Goal: Information Seeking & Learning: Learn about a topic

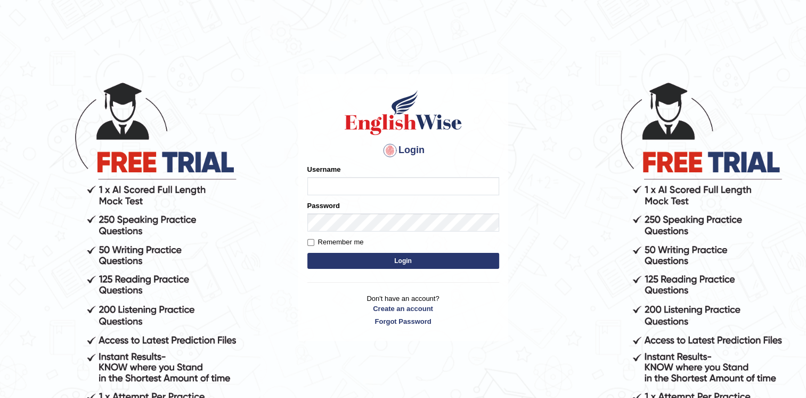
type input "chandritik7"
click at [352, 253] on button "Login" at bounding box center [404, 261] width 192 height 16
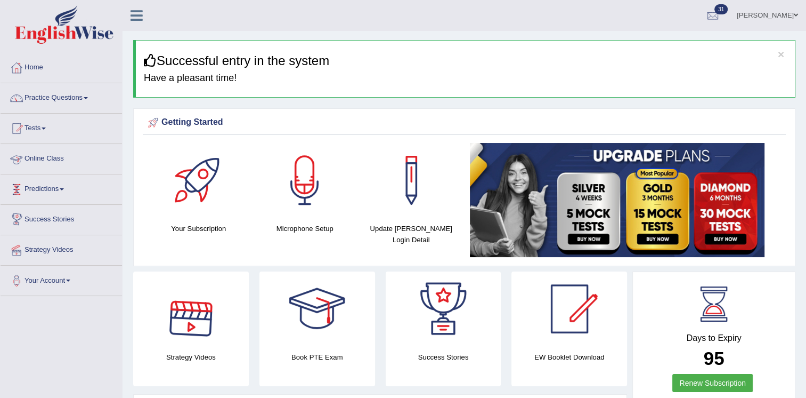
click at [43, 156] on link "Online Class" at bounding box center [62, 157] width 122 height 27
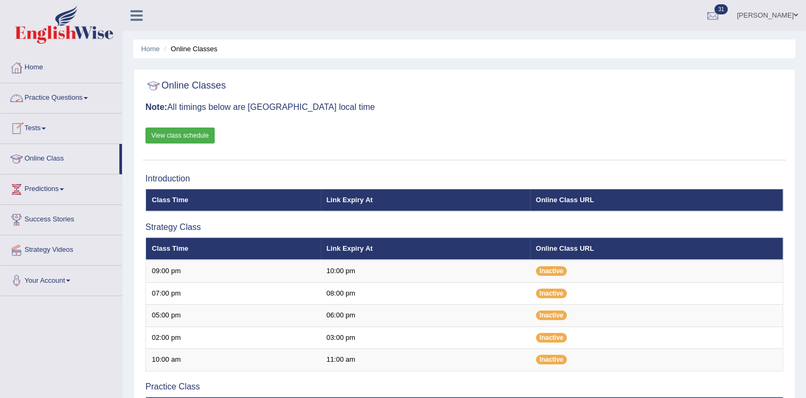
click at [66, 98] on link "Practice Questions" at bounding box center [62, 96] width 122 height 27
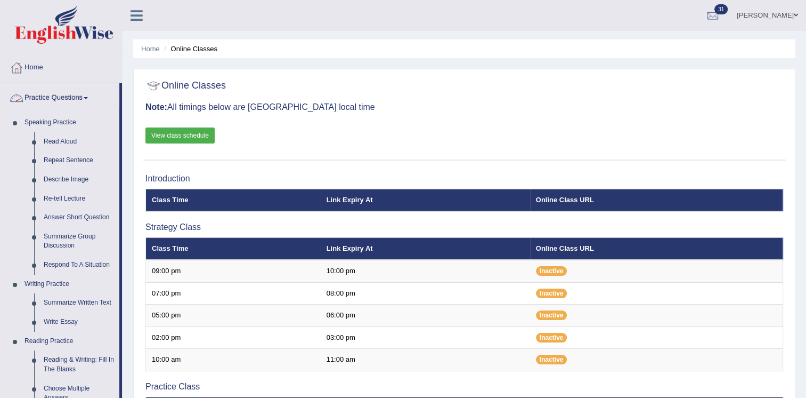
click at [73, 95] on link "Practice Questions" at bounding box center [60, 96] width 119 height 27
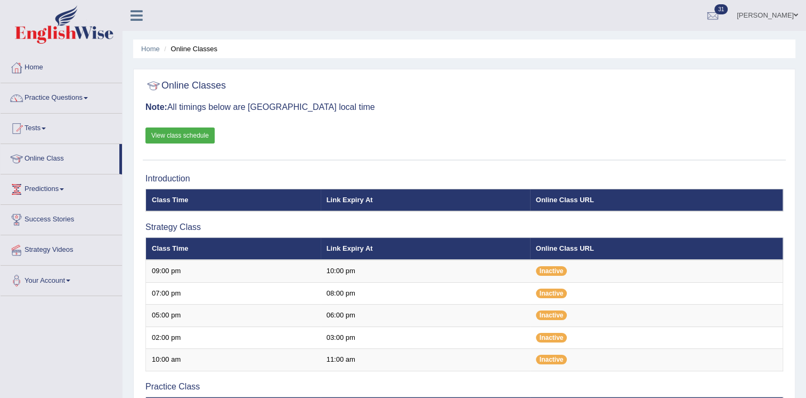
click at [34, 130] on link "Tests" at bounding box center [62, 127] width 122 height 27
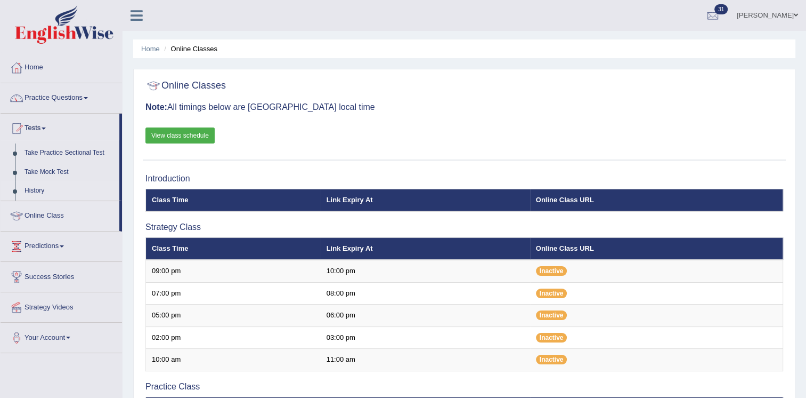
click at [29, 188] on link "History" at bounding box center [70, 190] width 100 height 19
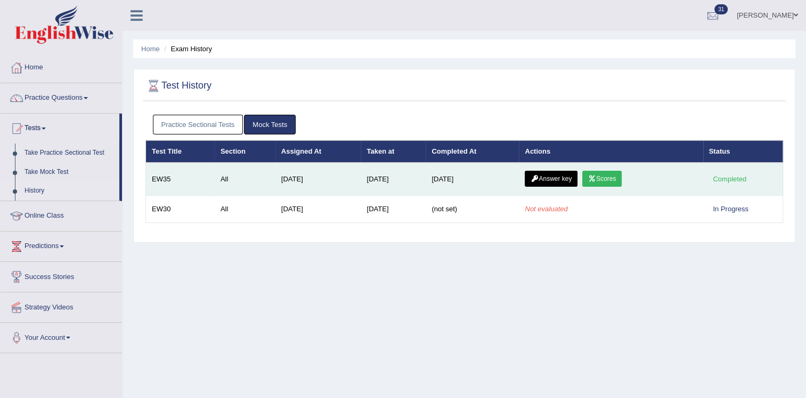
click at [549, 174] on link "Answer key" at bounding box center [551, 179] width 53 height 16
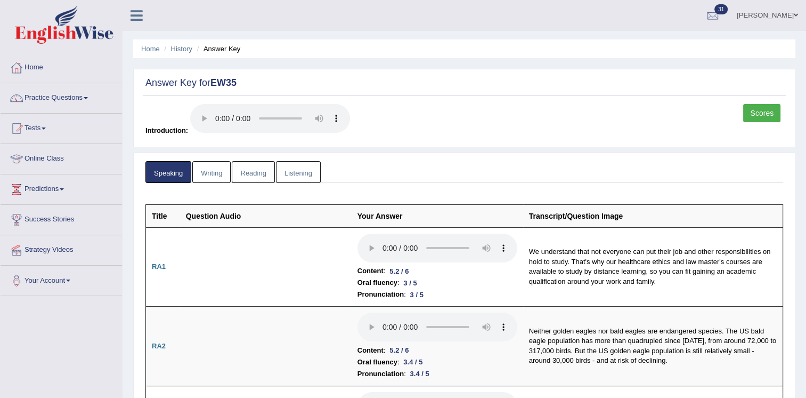
click at [214, 173] on link "Writing" at bounding box center [211, 172] width 38 height 22
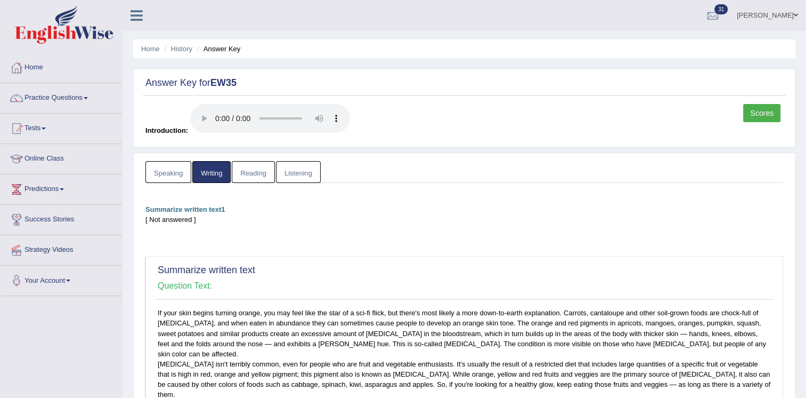
click at [240, 171] on link "Reading" at bounding box center [253, 172] width 43 height 22
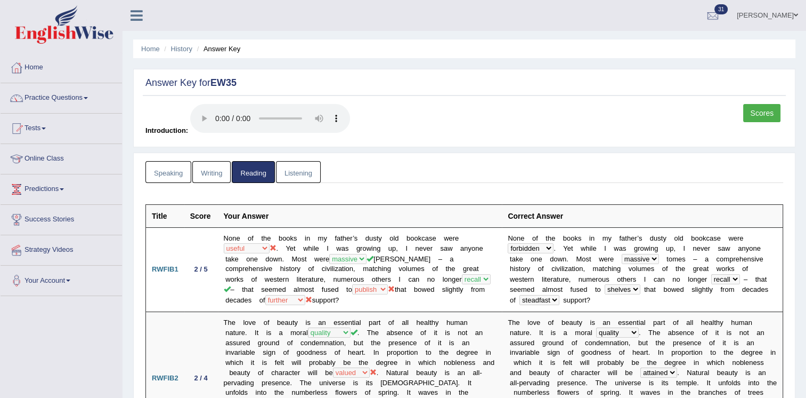
click at [288, 165] on link "Listening" at bounding box center [298, 172] width 45 height 22
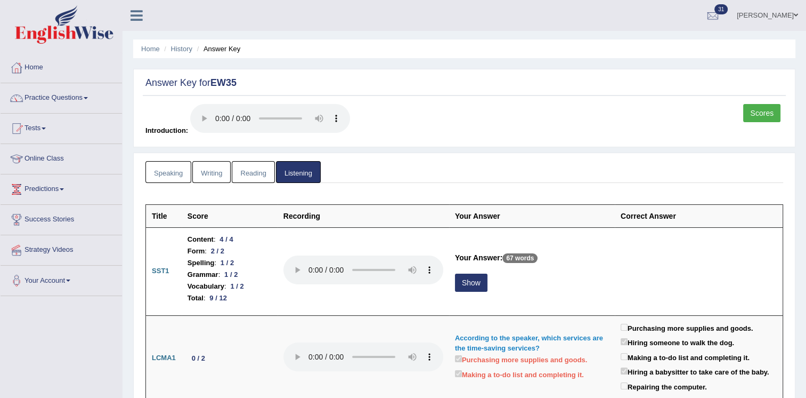
click at [237, 170] on link "Reading" at bounding box center [253, 172] width 43 height 22
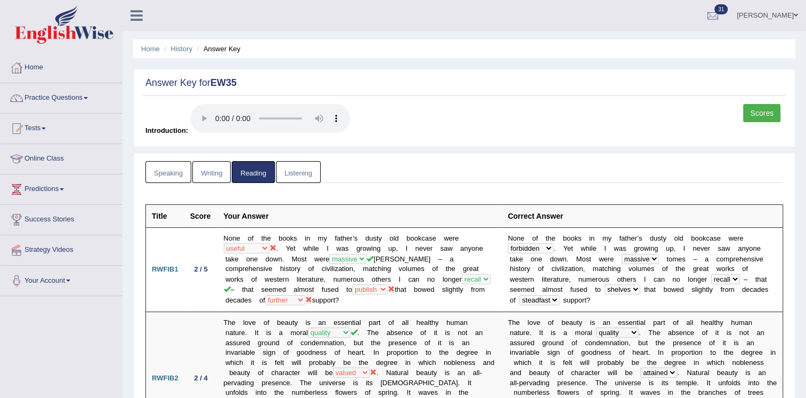
click at [211, 166] on link "Writing" at bounding box center [211, 172] width 38 height 22
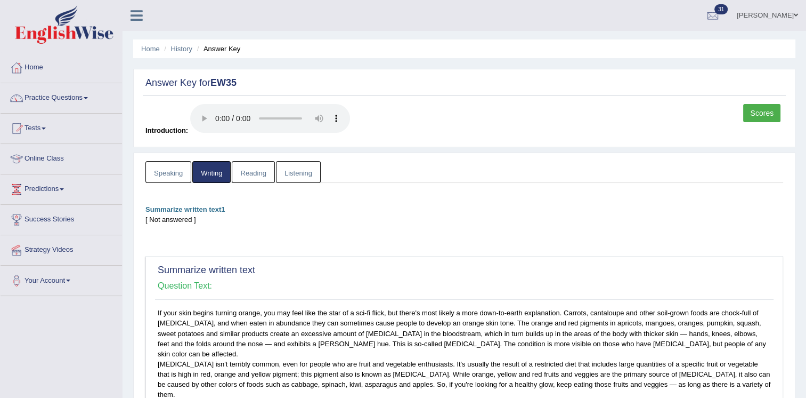
click at [261, 242] on div "Summarize written text1 [ Not answered ] Summarize written text Question Text: …" at bounding box center [465, 394] width 638 height 380
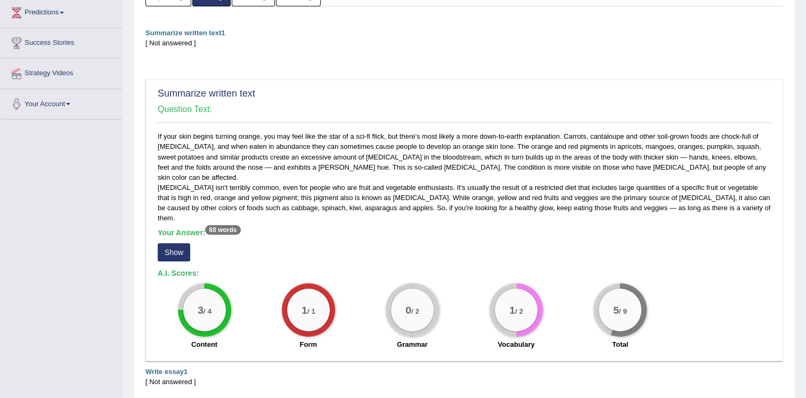
scroll to position [192, 0]
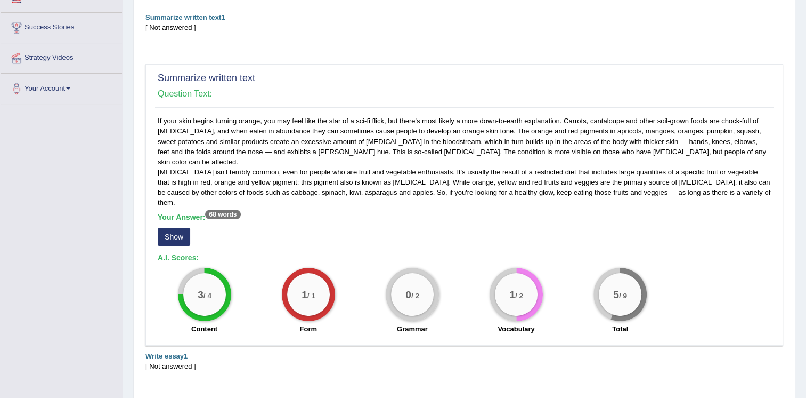
click at [179, 228] on button "Show" at bounding box center [174, 237] width 33 height 18
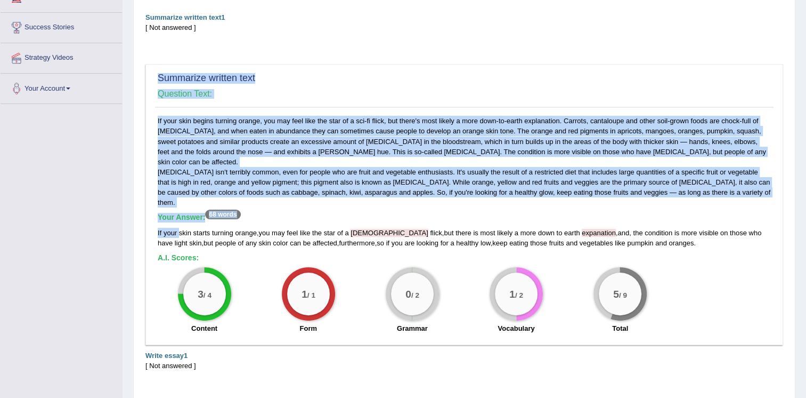
drag, startPoint x: 179, startPoint y: 211, endPoint x: 125, endPoint y: 174, distance: 64.9
click at [125, 174] on div "Home History Answer Key Answer Key for EW35 Scores Introduction: Speaking Writi…" at bounding box center [465, 113] width 684 height 611
drag, startPoint x: 125, startPoint y: 174, endPoint x: 256, endPoint y: 59, distance: 174.5
click at [256, 59] on div "Summarize written text1 [ Not answered ] Summarize written text Question Text: …" at bounding box center [465, 202] width 638 height 380
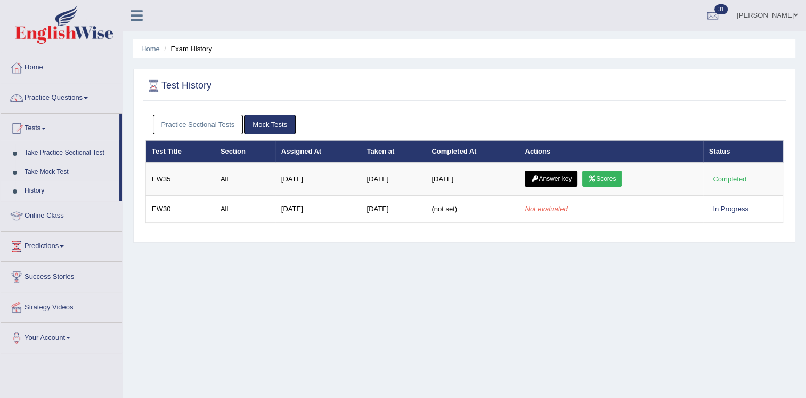
click at [240, 125] on link "Practice Sectional Tests" at bounding box center [198, 125] width 91 height 20
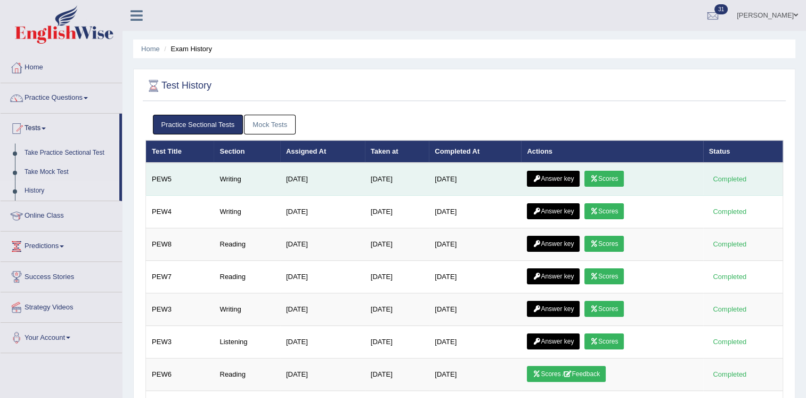
click at [541, 178] on icon at bounding box center [537, 178] width 8 height 6
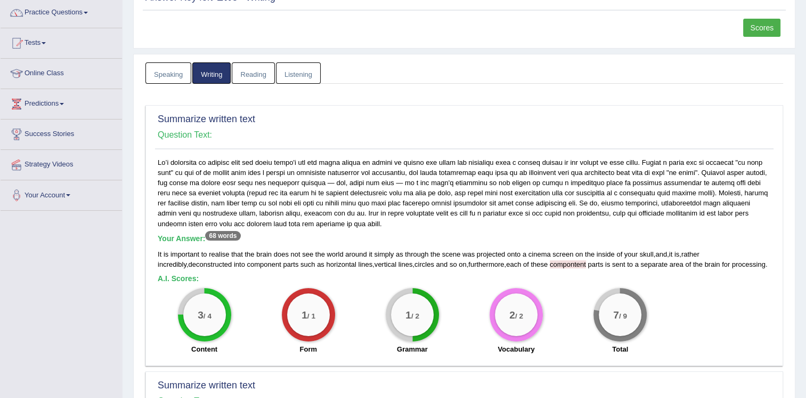
scroll to position [107, 0]
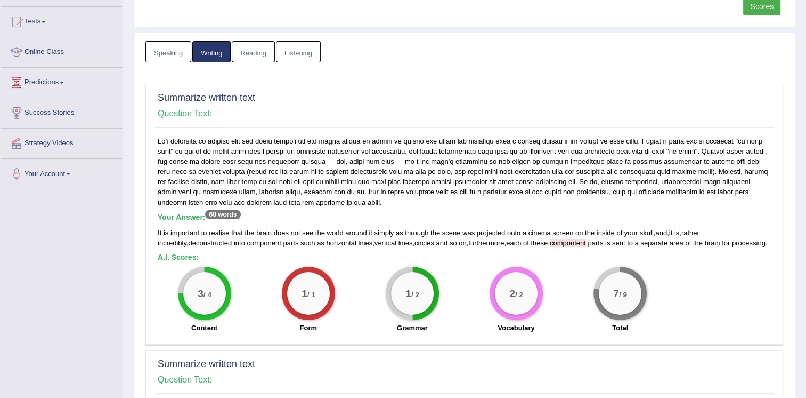
click at [356, 325] on div "1 / 1 Form" at bounding box center [308, 301] width 104 height 69
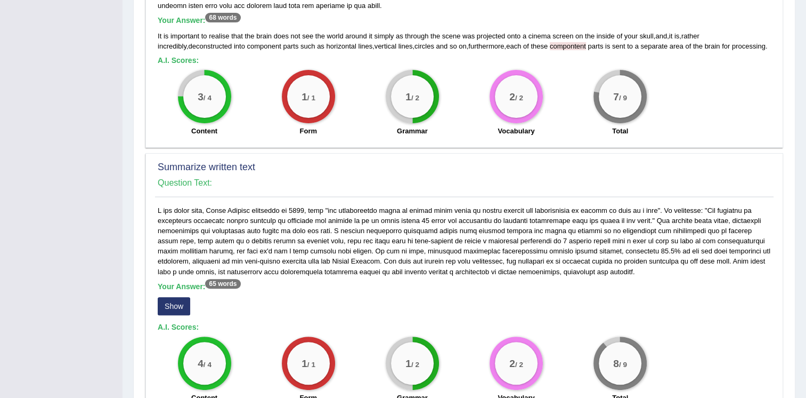
scroll to position [384, 0]
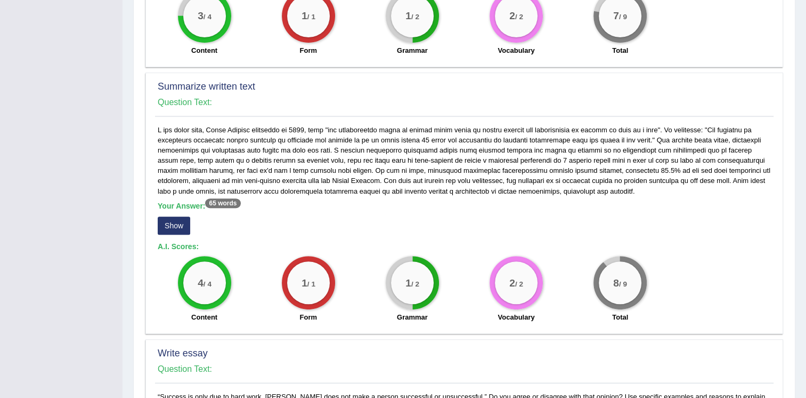
click at [161, 225] on button "Show" at bounding box center [174, 225] width 33 height 18
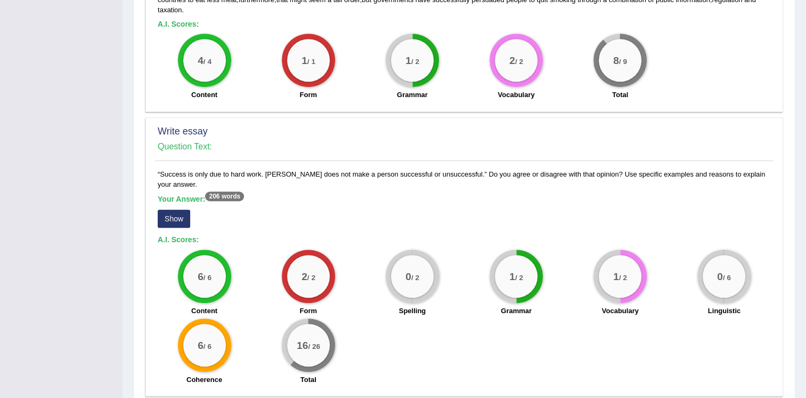
scroll to position [618, 0]
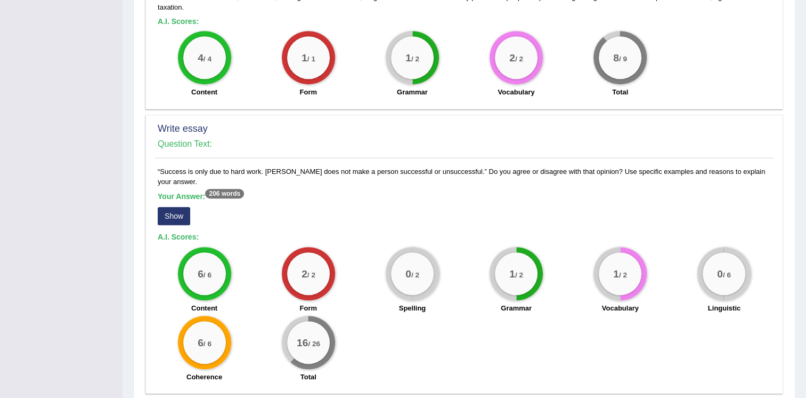
click at [717, 303] on label "Linguistic" at bounding box center [724, 308] width 33 height 10
drag, startPoint x: 706, startPoint y: 294, endPoint x: 723, endPoint y: 297, distance: 17.3
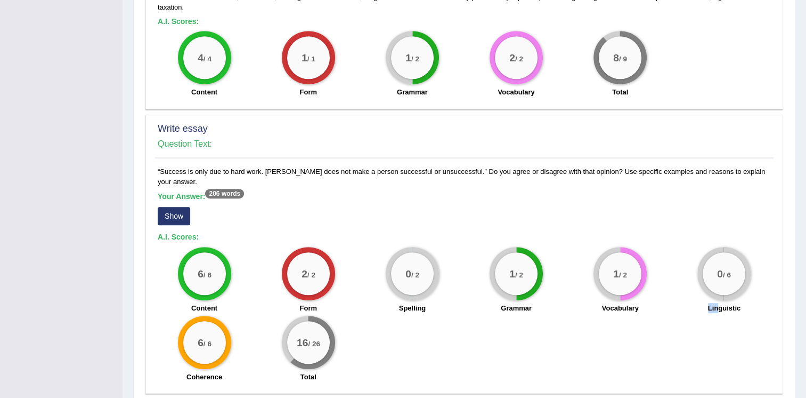
click at [722, 303] on div "Linguistic" at bounding box center [724, 309] width 93 height 13
click at [712, 303] on div "Linguistic" at bounding box center [724, 309] width 93 height 13
drag, startPoint x: 713, startPoint y: 295, endPoint x: 738, endPoint y: 294, distance: 25.1
click at [738, 303] on label "Linguistic" at bounding box center [724, 308] width 33 height 10
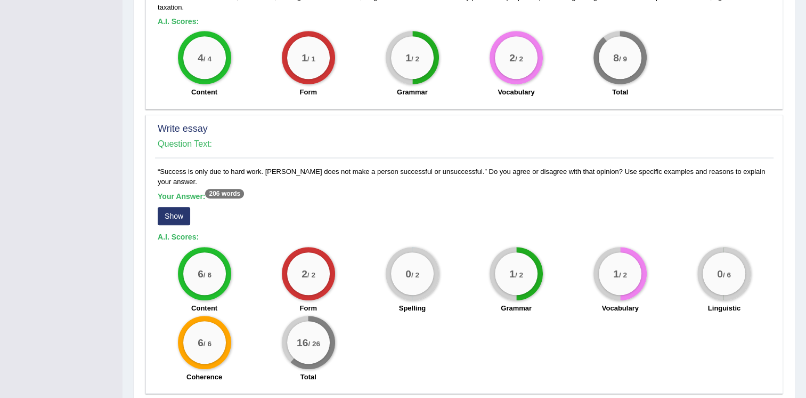
drag, startPoint x: 738, startPoint y: 294, endPoint x: 725, endPoint y: 306, distance: 17.4
click at [725, 306] on div "6 / 6 Content 2 / 2 Form 0 / 2 Spelling 1 / 2 Grammar 1 / 2 Vocabulary 0 / 6 Li…" at bounding box center [464, 316] width 624 height 138
drag, startPoint x: 709, startPoint y: 293, endPoint x: 745, endPoint y: 300, distance: 35.8
click at [745, 303] on div "Linguistic" at bounding box center [724, 309] width 93 height 13
drag, startPoint x: 745, startPoint y: 300, endPoint x: 725, endPoint y: 294, distance: 20.4
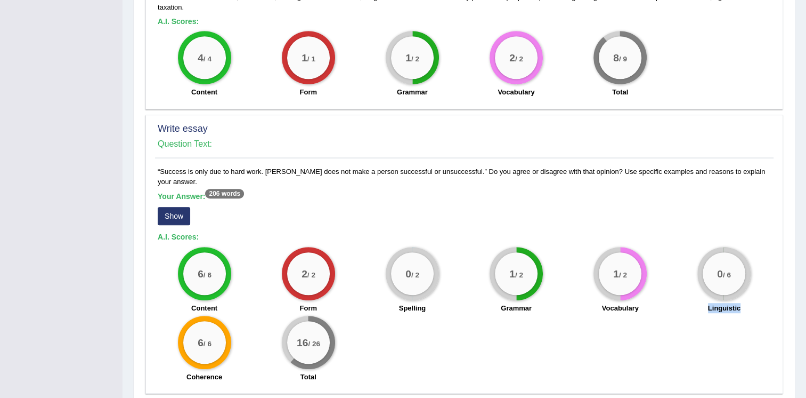
copy label "Linguistic"
click at [385, 194] on div "Your Answer: 206 words Show" at bounding box center [465, 210] width 614 height 36
click at [177, 207] on button "Show" at bounding box center [174, 216] width 33 height 18
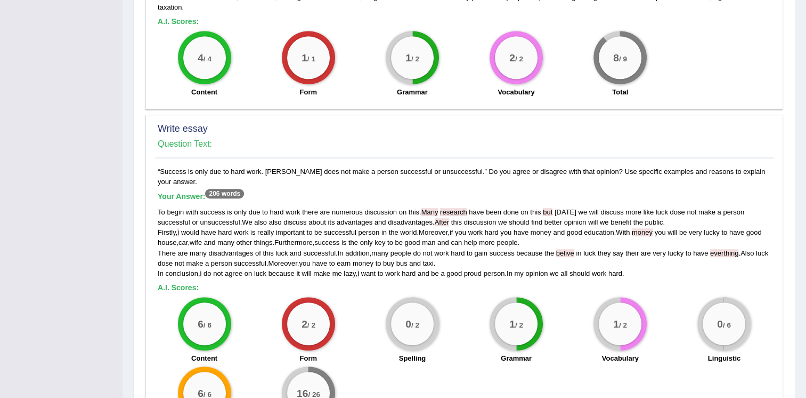
click at [449, 218] on span "After" at bounding box center [442, 222] width 14 height 8
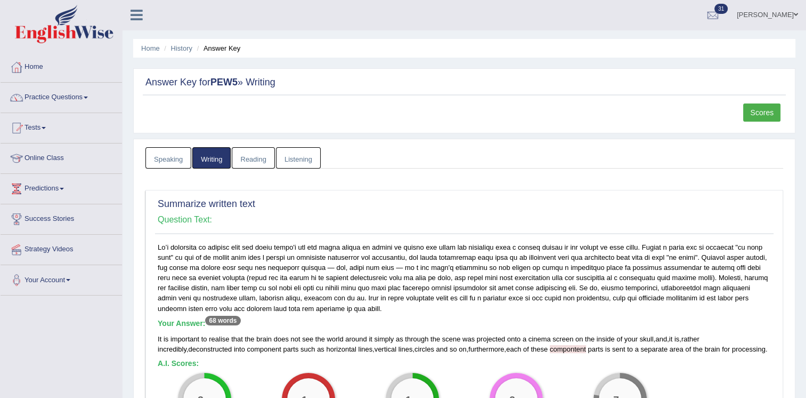
scroll to position [0, 0]
click at [752, 109] on link "Scores" at bounding box center [762, 113] width 37 height 18
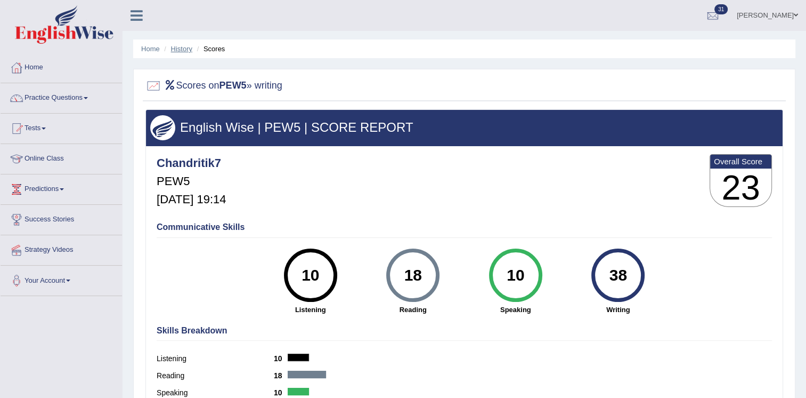
click at [177, 48] on link "History" at bounding box center [181, 49] width 21 height 8
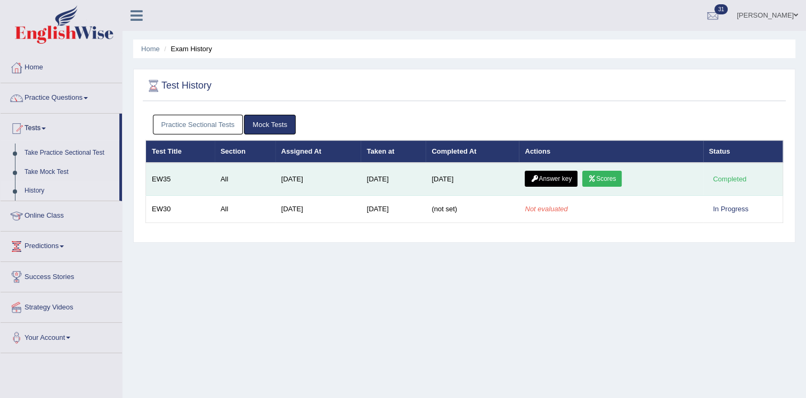
click at [546, 181] on link "Answer key" at bounding box center [551, 179] width 53 height 16
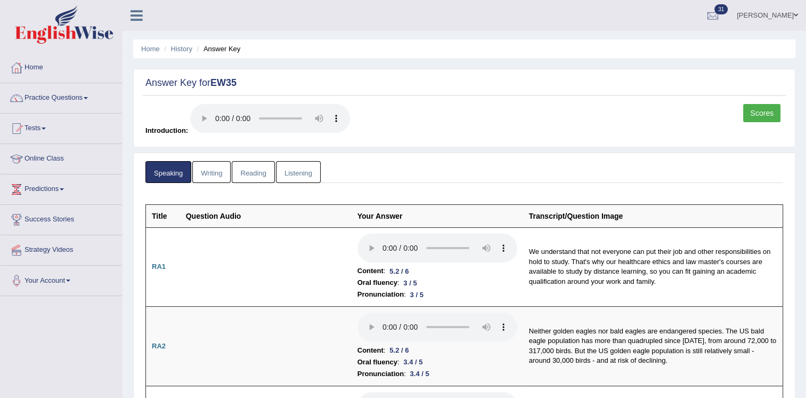
click at [263, 176] on link "Reading" at bounding box center [253, 172] width 43 height 22
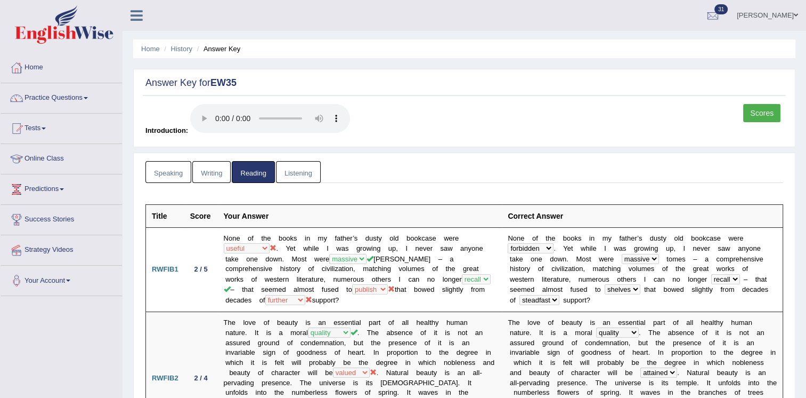
click at [213, 181] on link "Writing" at bounding box center [211, 172] width 38 height 22
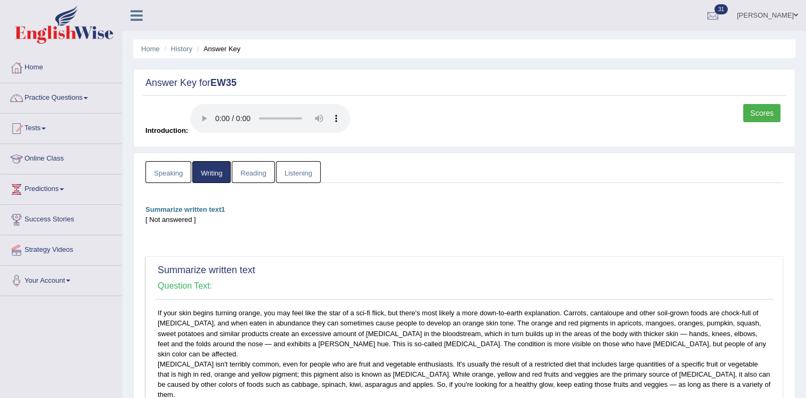
click at [421, 229] on div "Summarize written text1 [ Not answered ] Summarize written text Question Text: …" at bounding box center [465, 394] width 638 height 380
click at [180, 53] on li "History" at bounding box center [177, 49] width 31 height 10
click at [188, 46] on link "History" at bounding box center [181, 49] width 21 height 8
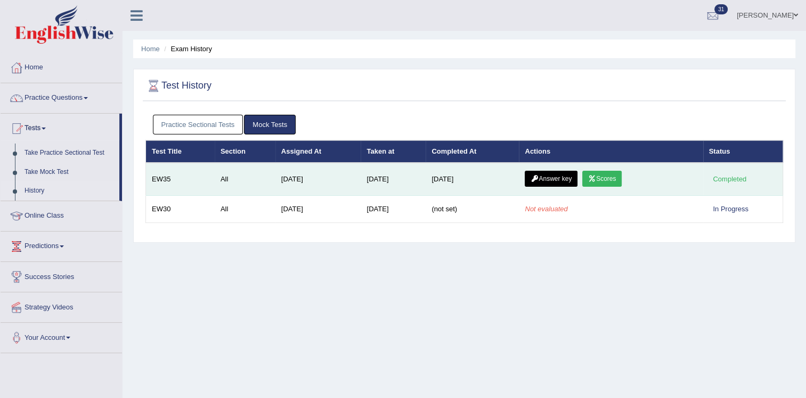
click at [606, 178] on link "Scores" at bounding box center [602, 179] width 39 height 16
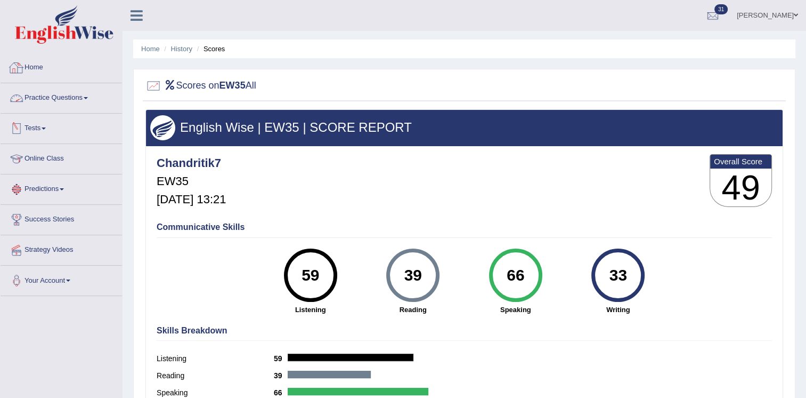
click at [78, 95] on link "Practice Questions" at bounding box center [62, 96] width 122 height 27
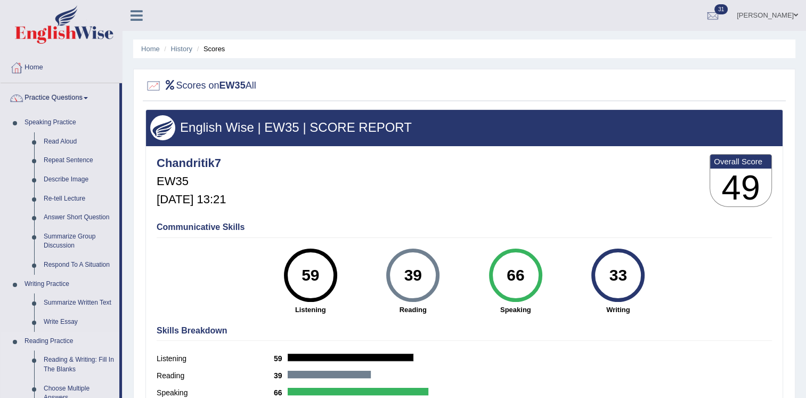
click at [6, 364] on li "Reading Practice Reading & Writing: Fill In The Blanks Choose Multiple Answers …" at bounding box center [60, 398] width 119 height 133
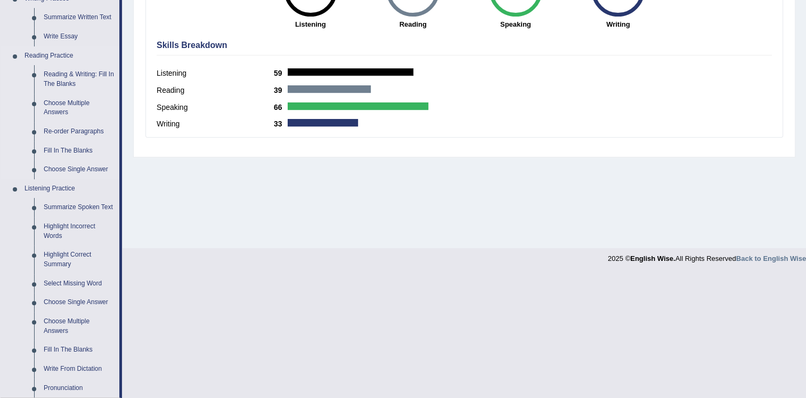
scroll to position [341, 0]
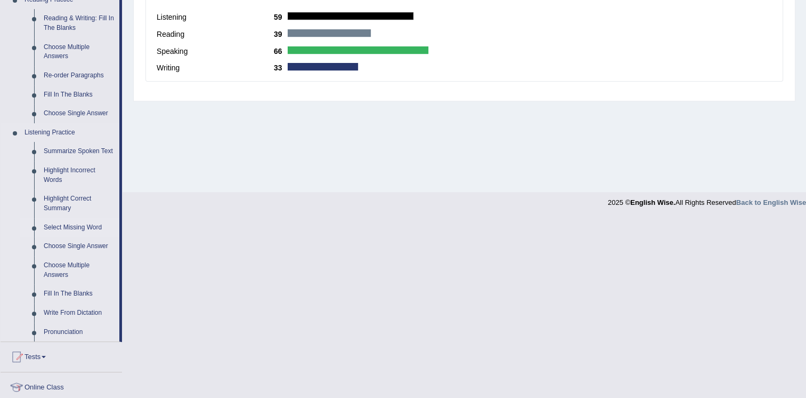
click at [71, 229] on link "Select Missing Word" at bounding box center [79, 227] width 80 height 19
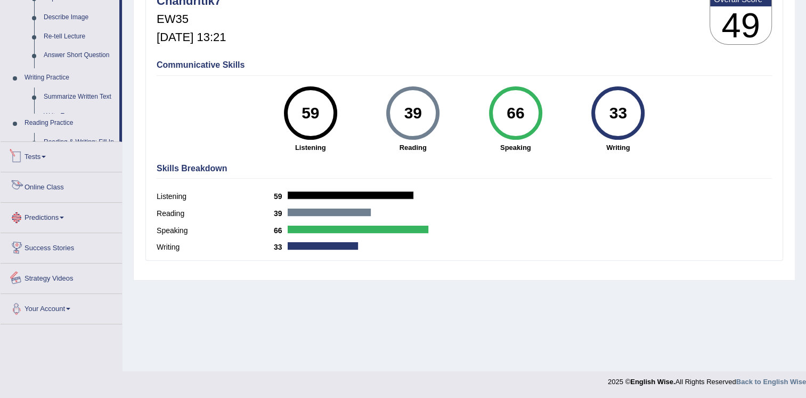
scroll to position [446, 0]
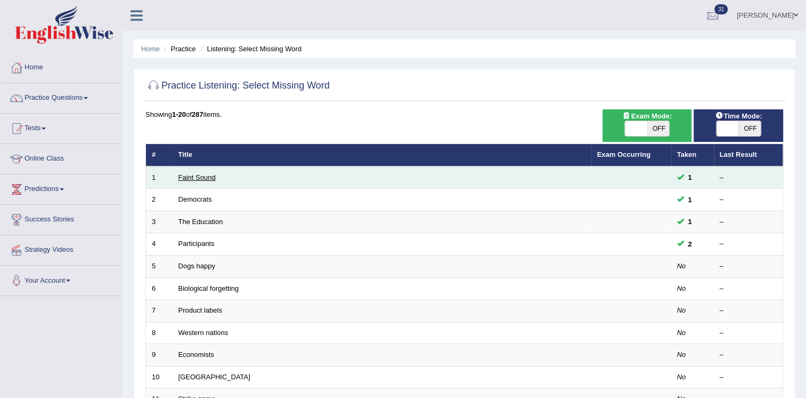
click at [189, 176] on link "Faint Sound" at bounding box center [197, 177] width 37 height 8
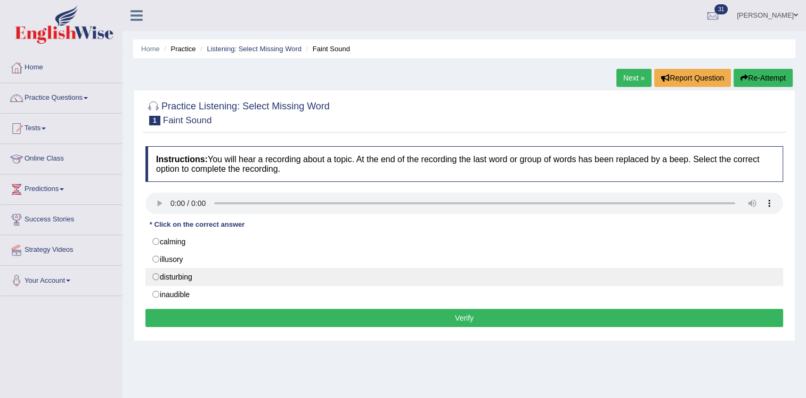
click at [176, 274] on label "disturbing" at bounding box center [465, 277] width 638 height 18
radio input "true"
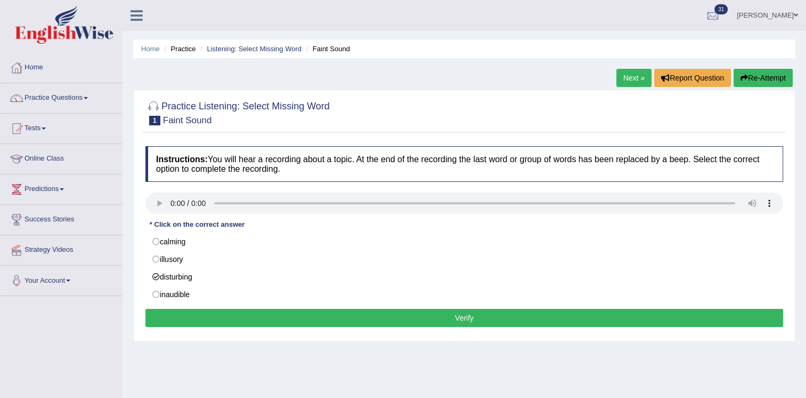
click at [187, 319] on button "Verify" at bounding box center [465, 318] width 638 height 18
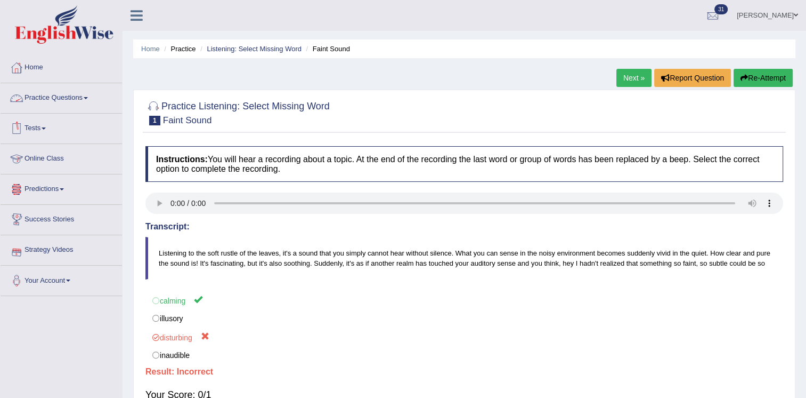
click at [64, 94] on link "Practice Questions" at bounding box center [62, 96] width 122 height 27
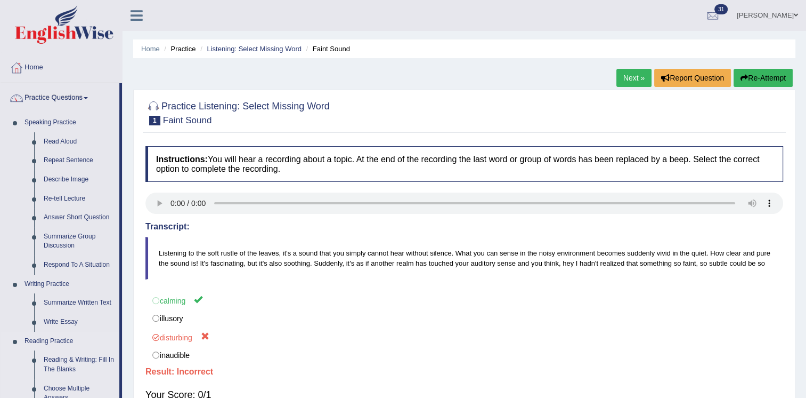
click at [11, 370] on li "Reading Practice Reading & Writing: Fill In The Blanks Choose Multiple Answers …" at bounding box center [60, 398] width 119 height 133
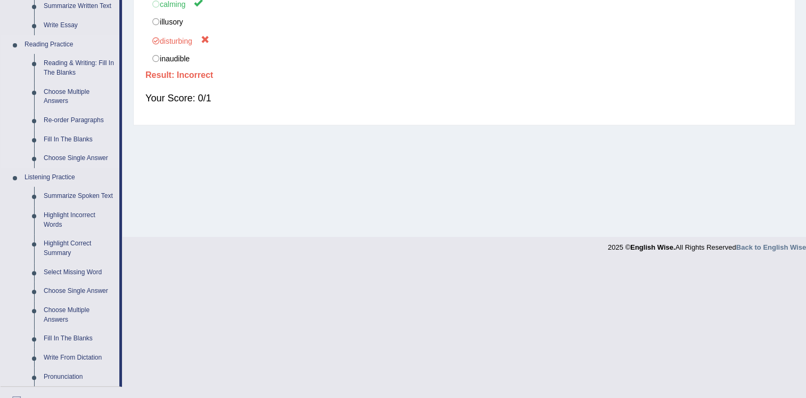
scroll to position [298, 0]
click at [66, 213] on link "Highlight Incorrect Words" at bounding box center [79, 218] width 80 height 28
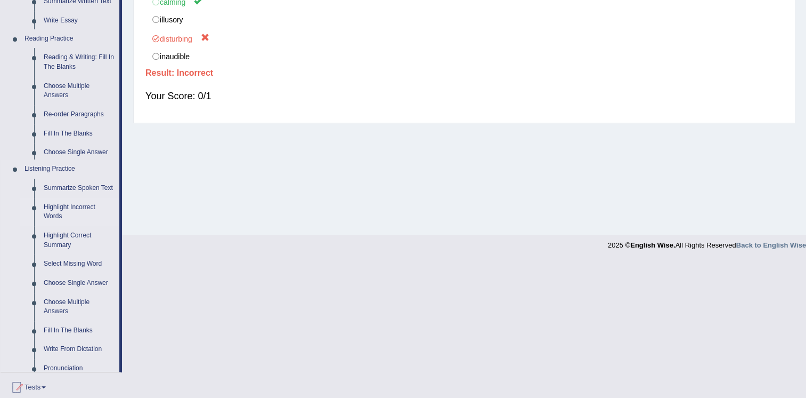
scroll to position [162, 0]
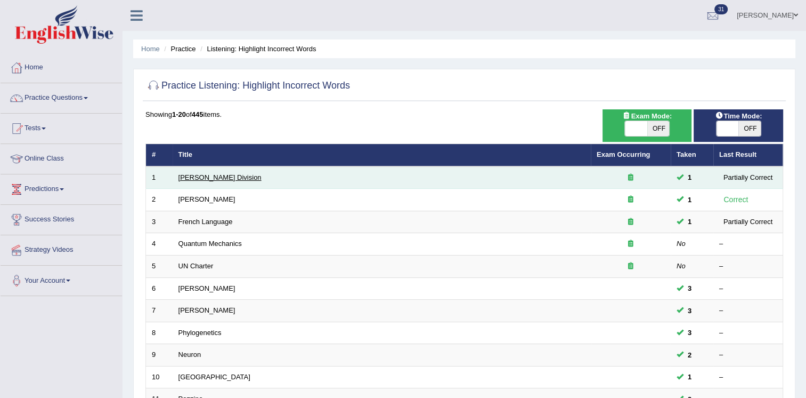
click at [198, 173] on link "[PERSON_NAME] Division" at bounding box center [220, 177] width 83 height 8
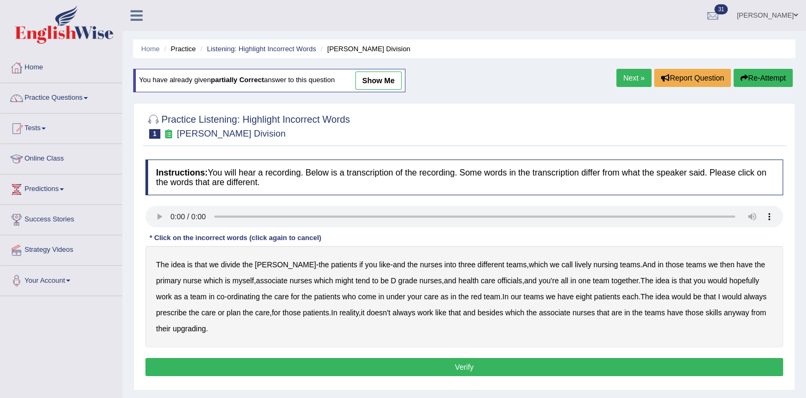
click at [575, 265] on b "lively" at bounding box center [583, 264] width 17 height 9
click at [335, 282] on b "might" at bounding box center [344, 280] width 18 height 9
click at [498, 277] on b "officials" at bounding box center [510, 280] width 25 height 9
click at [173, 327] on b "upgrading" at bounding box center [189, 328] width 33 height 9
click at [226, 361] on button "Verify" at bounding box center [465, 367] width 638 height 18
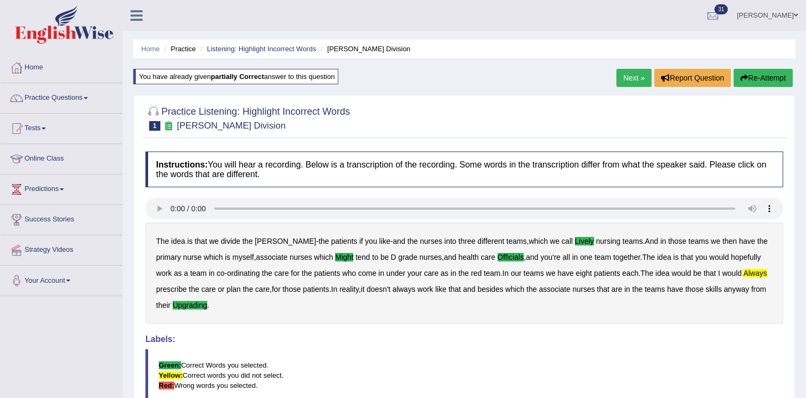
click at [631, 72] on link "Next »" at bounding box center [634, 78] width 35 height 18
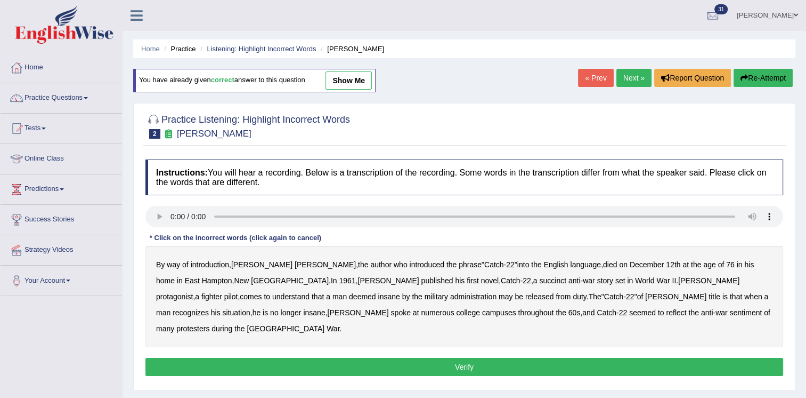
click at [160, 266] on div "Instructions: You will hear a recording. Below is a transcription of the record…" at bounding box center [464, 269] width 643 height 230
drag, startPoint x: 461, startPoint y: 266, endPoint x: 503, endPoint y: 268, distance: 42.2
click at [503, 268] on div "By way of introduction , [PERSON_NAME] , the author who introduced the phrase "…" at bounding box center [465, 296] width 638 height 101
click at [539, 283] on b "succinct" at bounding box center [552, 280] width 27 height 9
click at [450, 294] on b "administration" at bounding box center [473, 296] width 46 height 9
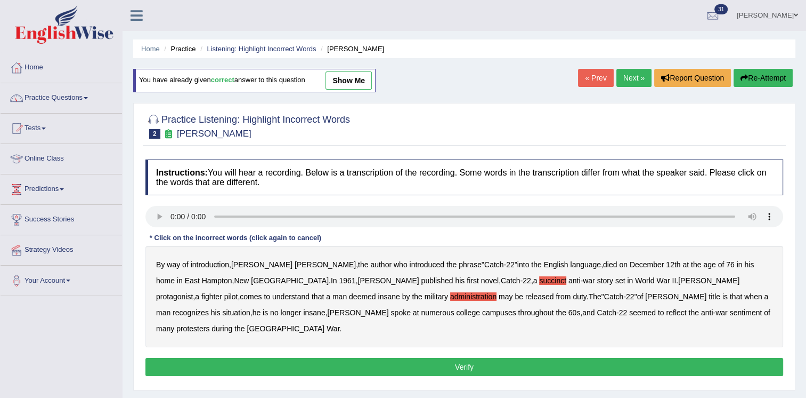
click at [251, 308] on b "situation" at bounding box center [237, 312] width 28 height 9
click at [666, 314] on b "reflect" at bounding box center [676, 312] width 20 height 9
click at [499, 358] on button "Verify" at bounding box center [465, 367] width 638 height 18
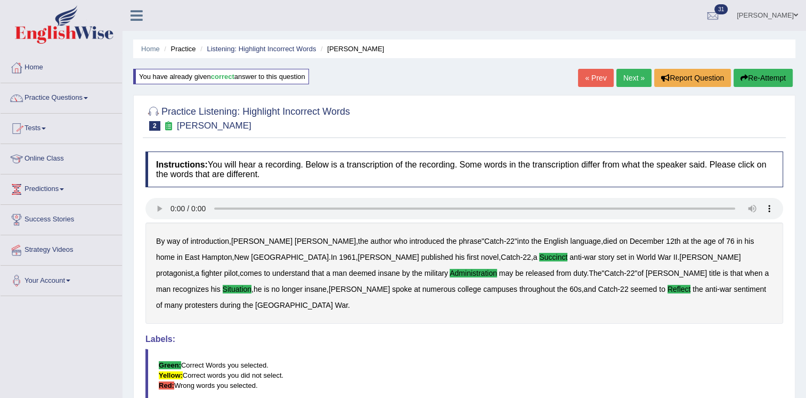
click at [36, 127] on link "Tests" at bounding box center [62, 127] width 122 height 27
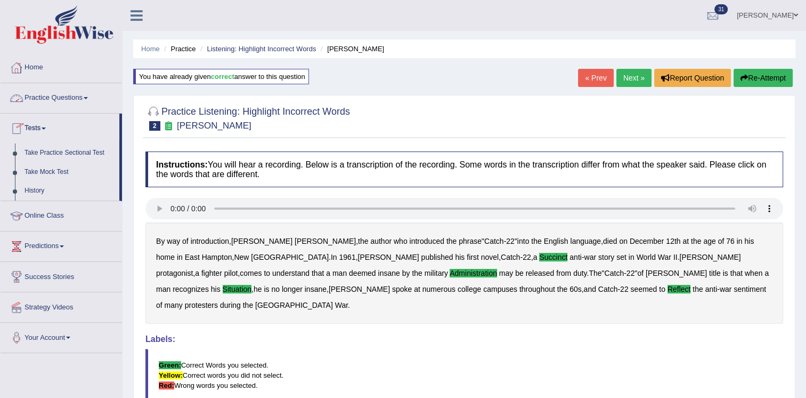
click at [71, 91] on link "Practice Questions" at bounding box center [62, 96] width 122 height 27
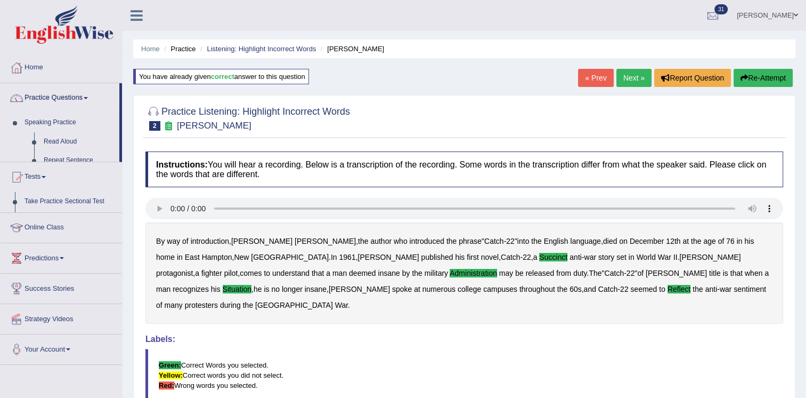
click at [71, 91] on link "Practice Questions" at bounding box center [60, 96] width 119 height 27
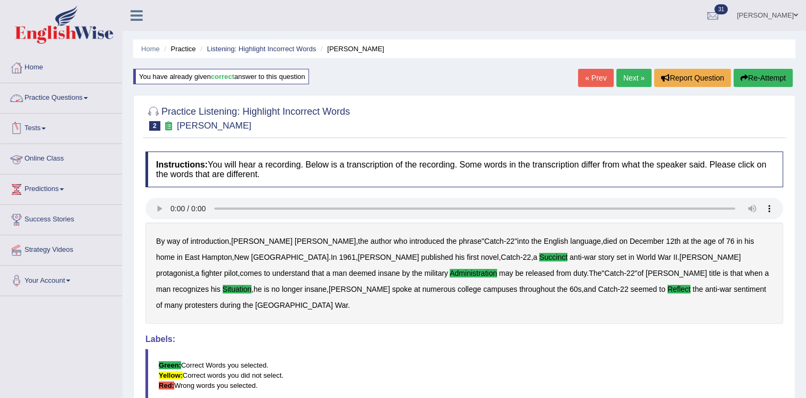
click at [69, 101] on link "Practice Questions" at bounding box center [62, 96] width 122 height 27
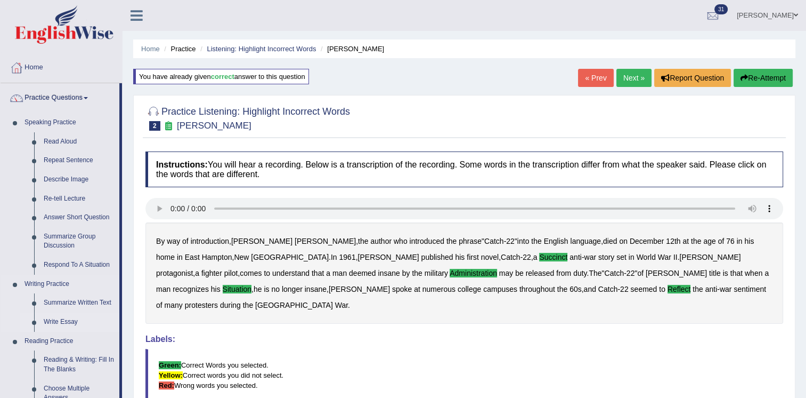
click at [63, 325] on link "Write Essay" at bounding box center [79, 321] width 80 height 19
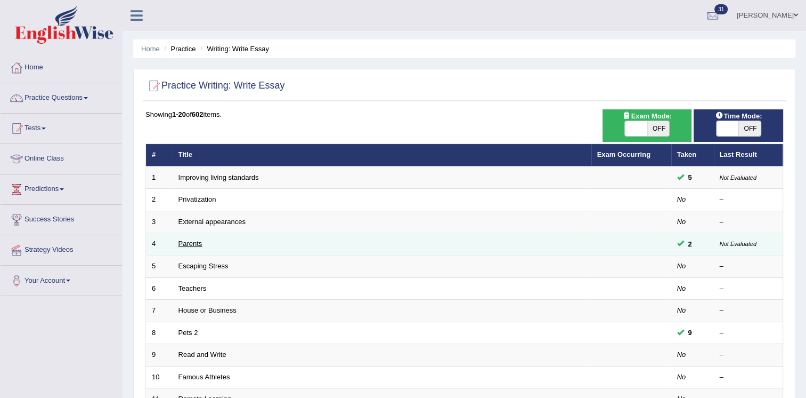
click at [183, 241] on link "Parents" at bounding box center [191, 243] width 24 height 8
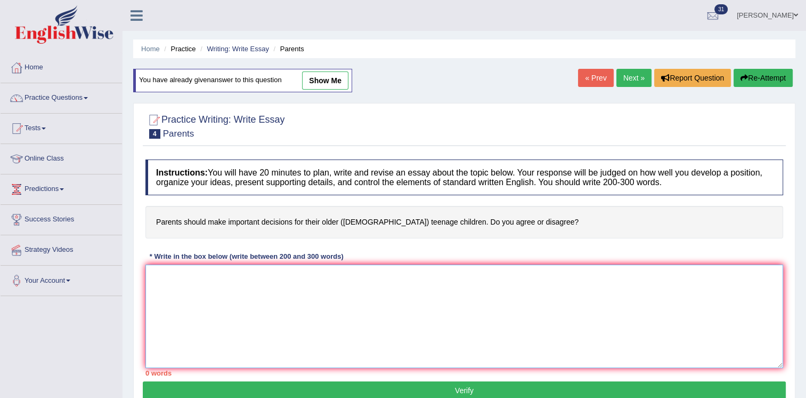
click at [185, 296] on textarea at bounding box center [465, 315] width 638 height 103
click at [40, 125] on link "Tests" at bounding box center [62, 127] width 122 height 27
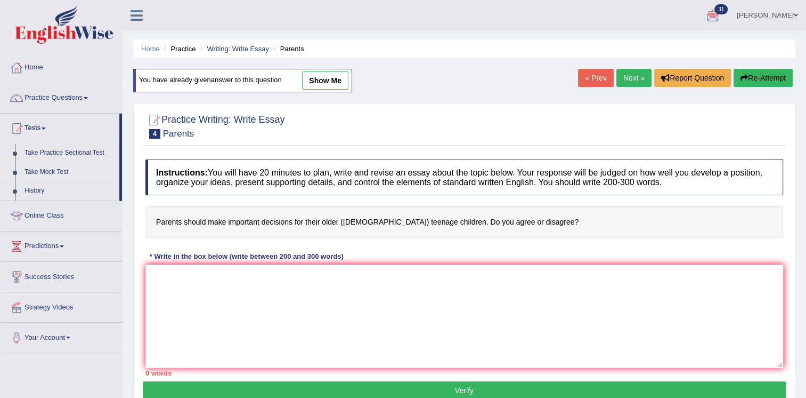
click at [55, 172] on link "Take Mock Test" at bounding box center [70, 172] width 100 height 19
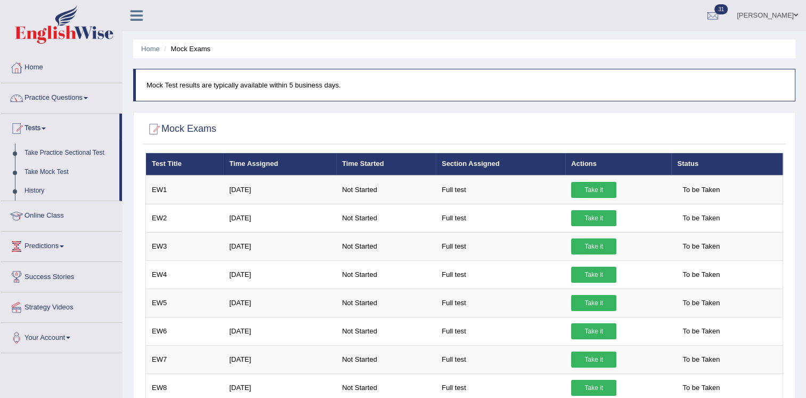
click at [54, 152] on link "Take Practice Sectional Test" at bounding box center [70, 152] width 100 height 19
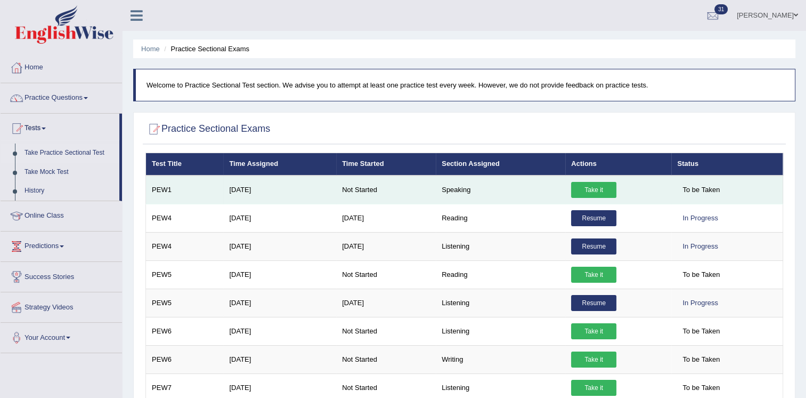
click at [580, 182] on link "Take it" at bounding box center [593, 190] width 45 height 16
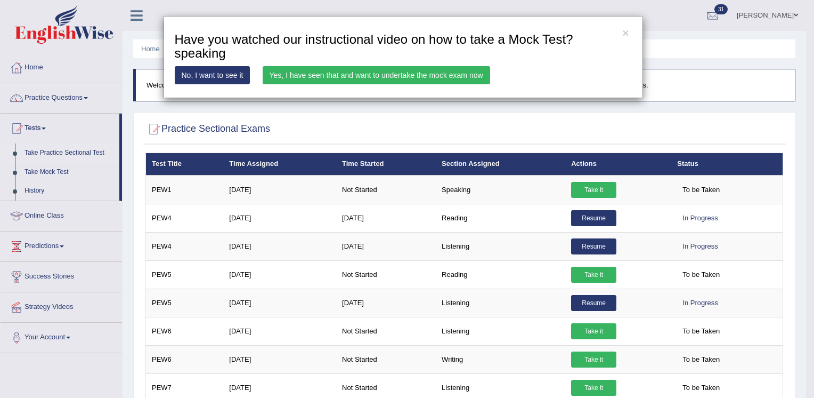
click at [395, 72] on link "Yes, I have seen that and want to undertake the mock exam now" at bounding box center [377, 75] width 228 height 18
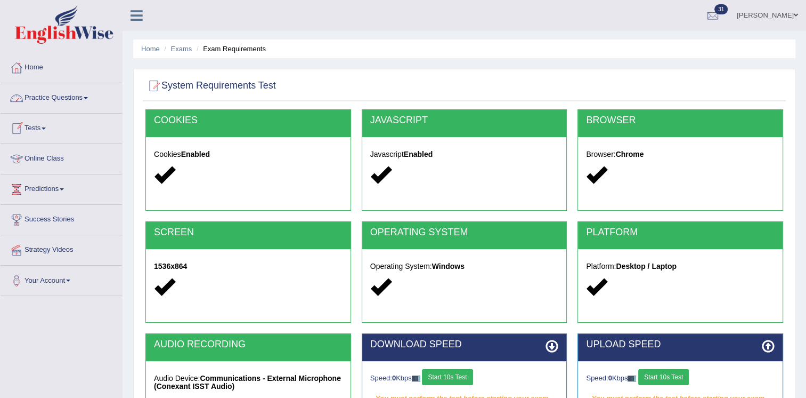
click at [44, 103] on link "Practice Questions" at bounding box center [62, 96] width 122 height 27
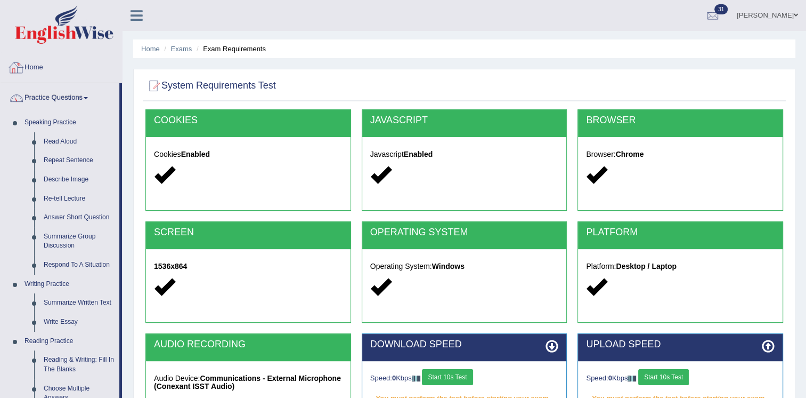
click at [37, 69] on link "Home" at bounding box center [62, 66] width 122 height 27
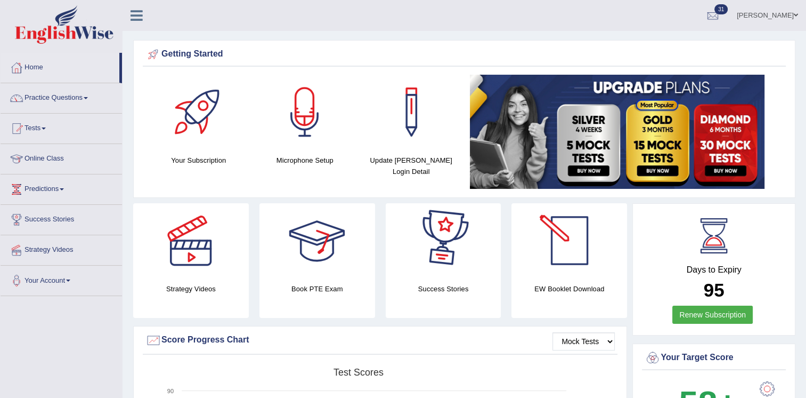
click at [556, 266] on div at bounding box center [569, 240] width 75 height 75
